Goal: Obtain resource: Obtain resource

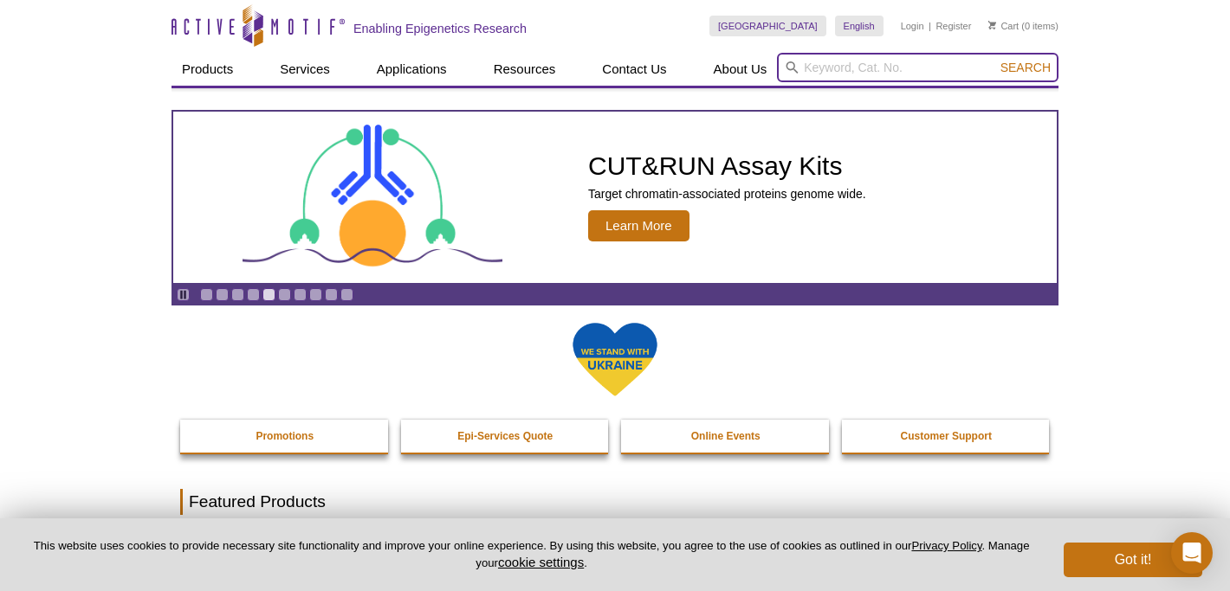
click at [846, 69] on input "search" at bounding box center [917, 67] width 281 height 29
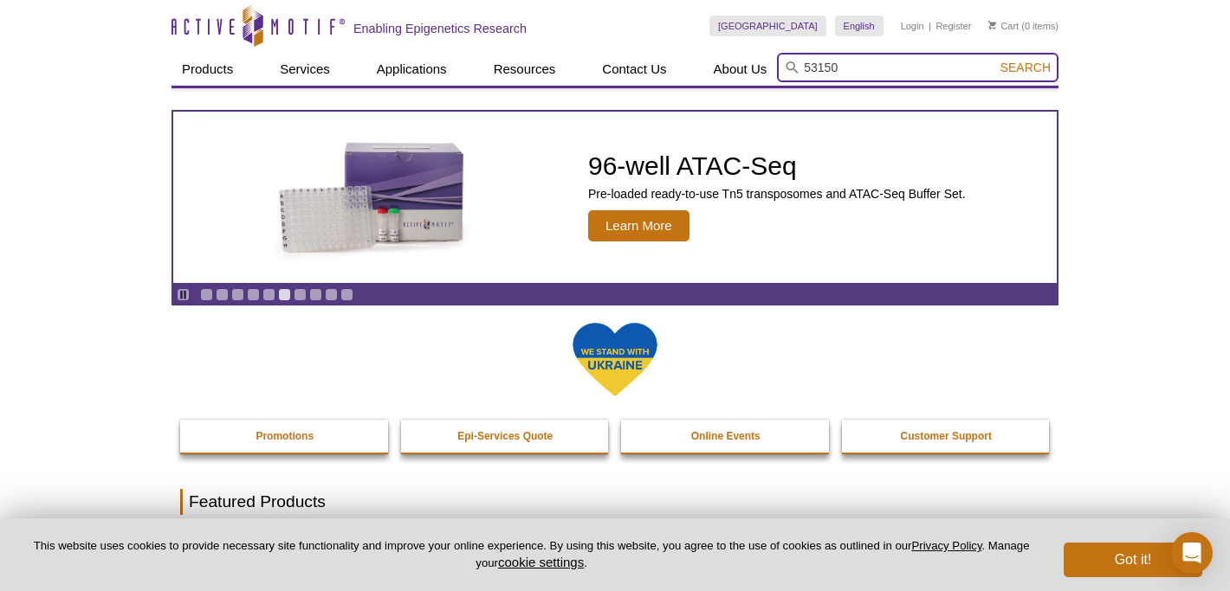
type input "53150"
click at [995, 60] on button "Search" at bounding box center [1025, 68] width 61 height 16
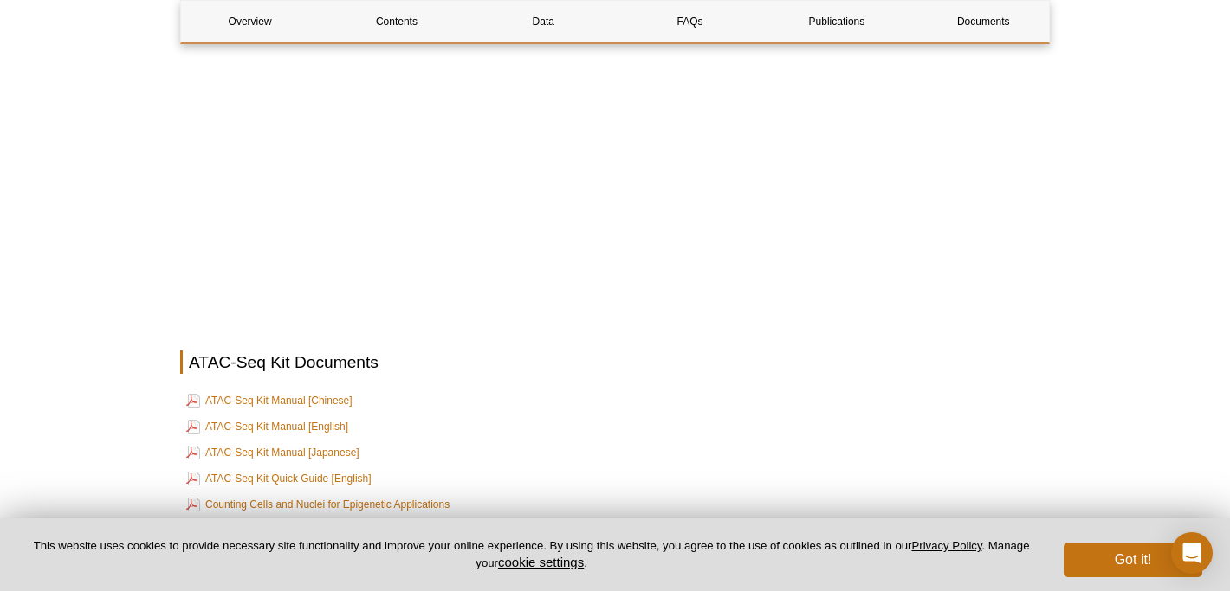
scroll to position [4545, 0]
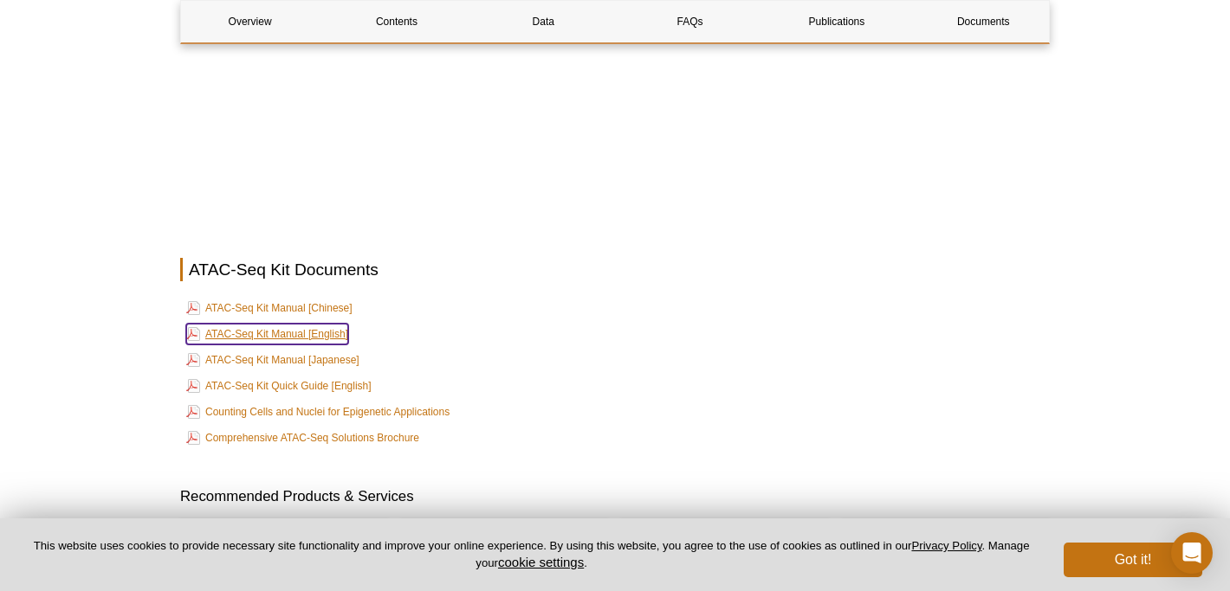
click at [286, 324] on link "ATAC-Seq Kit Manual [English]" at bounding box center [267, 334] width 162 height 21
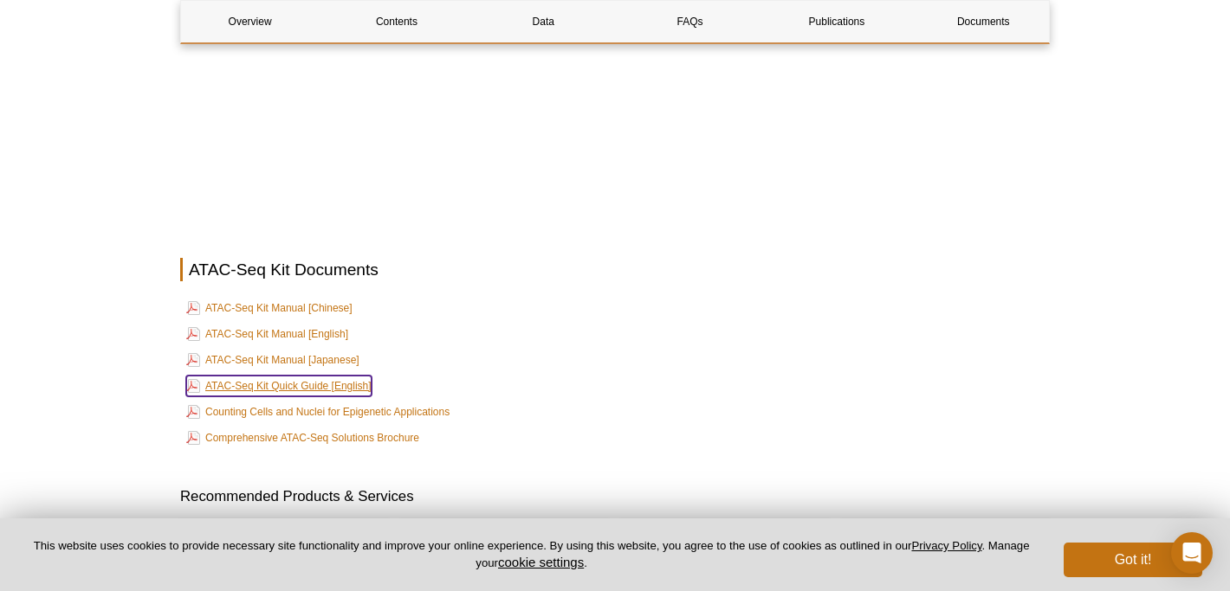
click at [302, 377] on link "ATAC-Seq Kit Quick Guide [English]" at bounding box center [278, 386] width 185 height 21
